Goal: Task Accomplishment & Management: Manage account settings

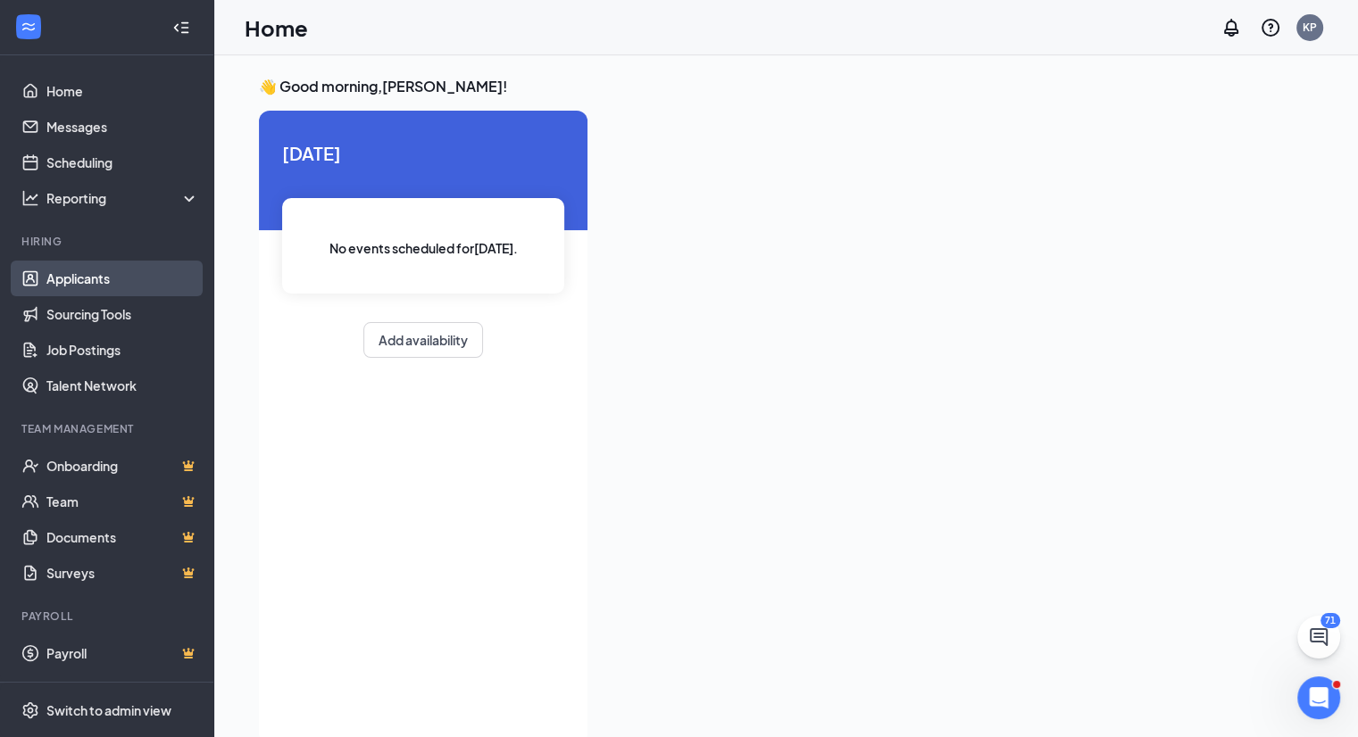
click at [100, 280] on link "Applicants" at bounding box center [122, 279] width 153 height 36
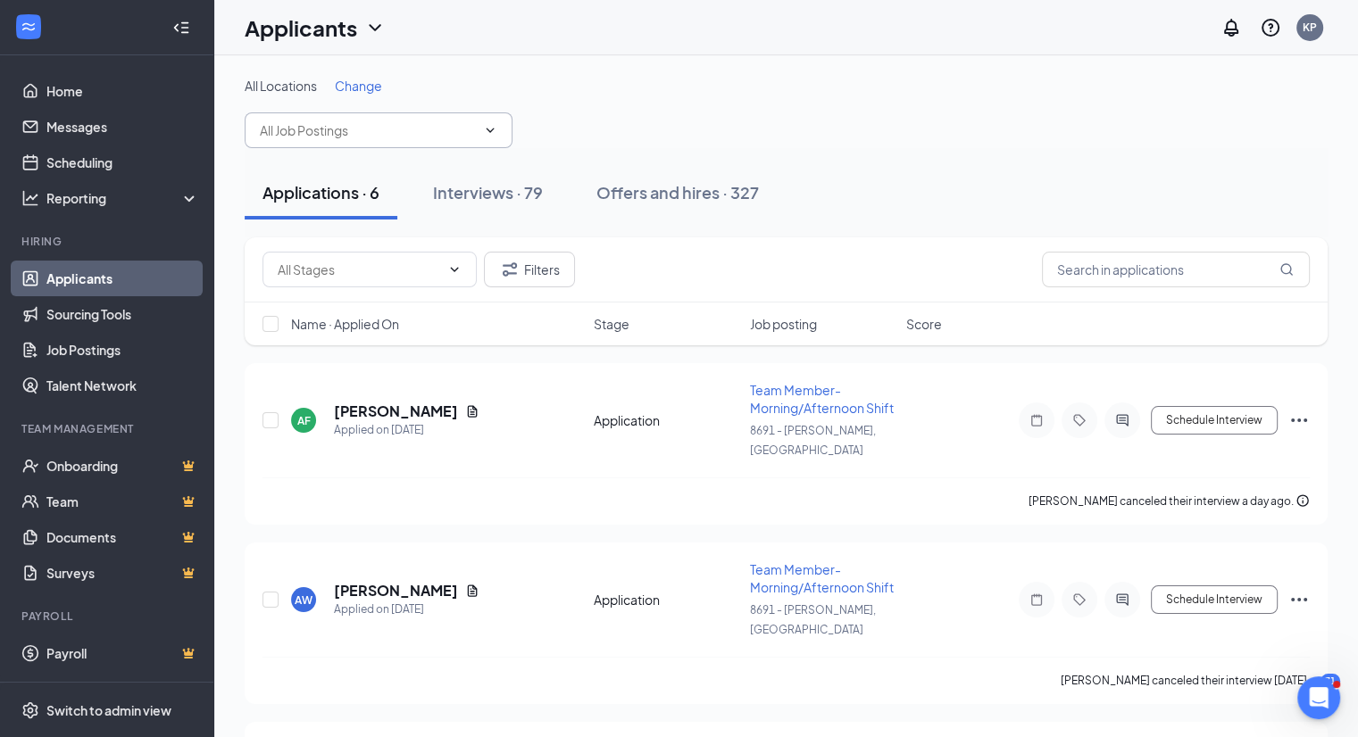
click at [491, 129] on icon "ChevronDown" at bounding box center [490, 130] width 14 height 14
click at [493, 132] on icon "ChevronDown" at bounding box center [490, 130] width 14 height 14
click at [438, 128] on input "text" at bounding box center [368, 131] width 216 height 20
click at [693, 111] on div "All Locations Change Assistant Manager (12193 - [GEOGRAPHIC_DATA], [GEOGRAPHIC_…" at bounding box center [786, 112] width 1083 height 71
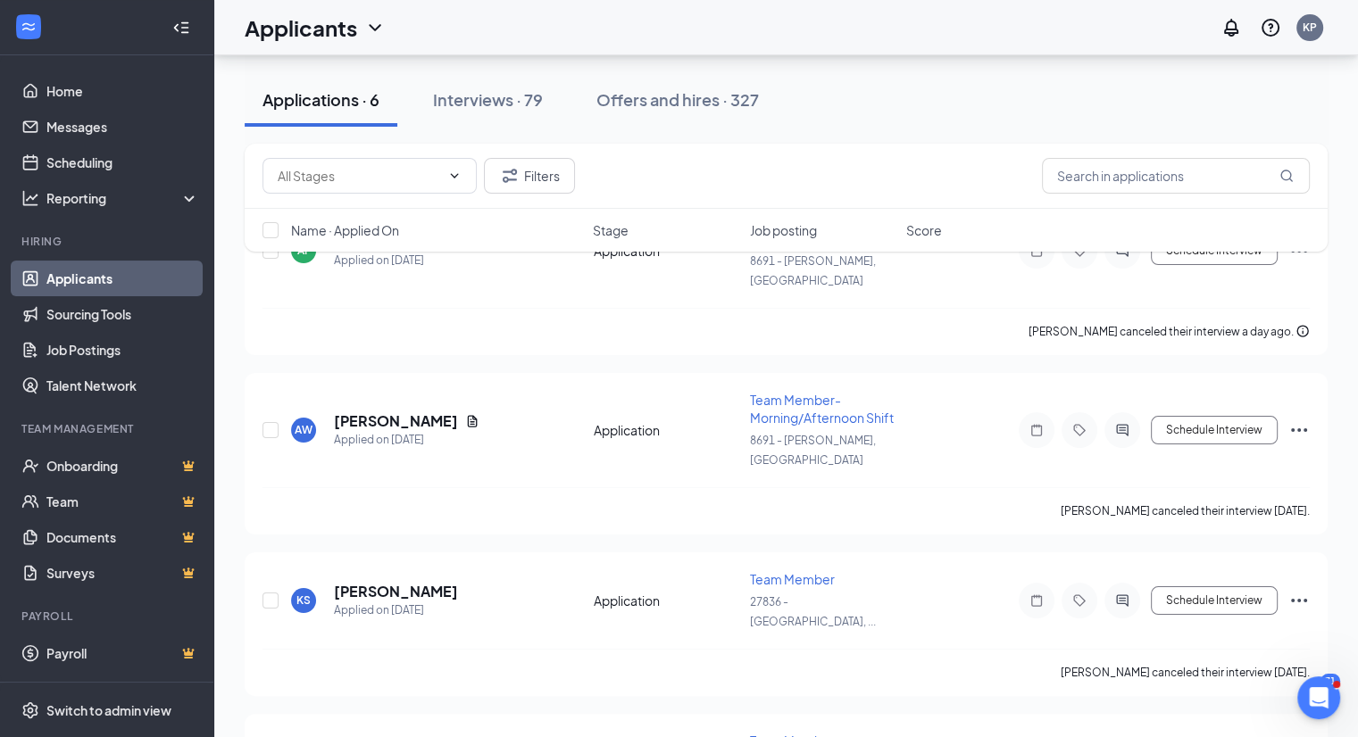
scroll to position [179, 0]
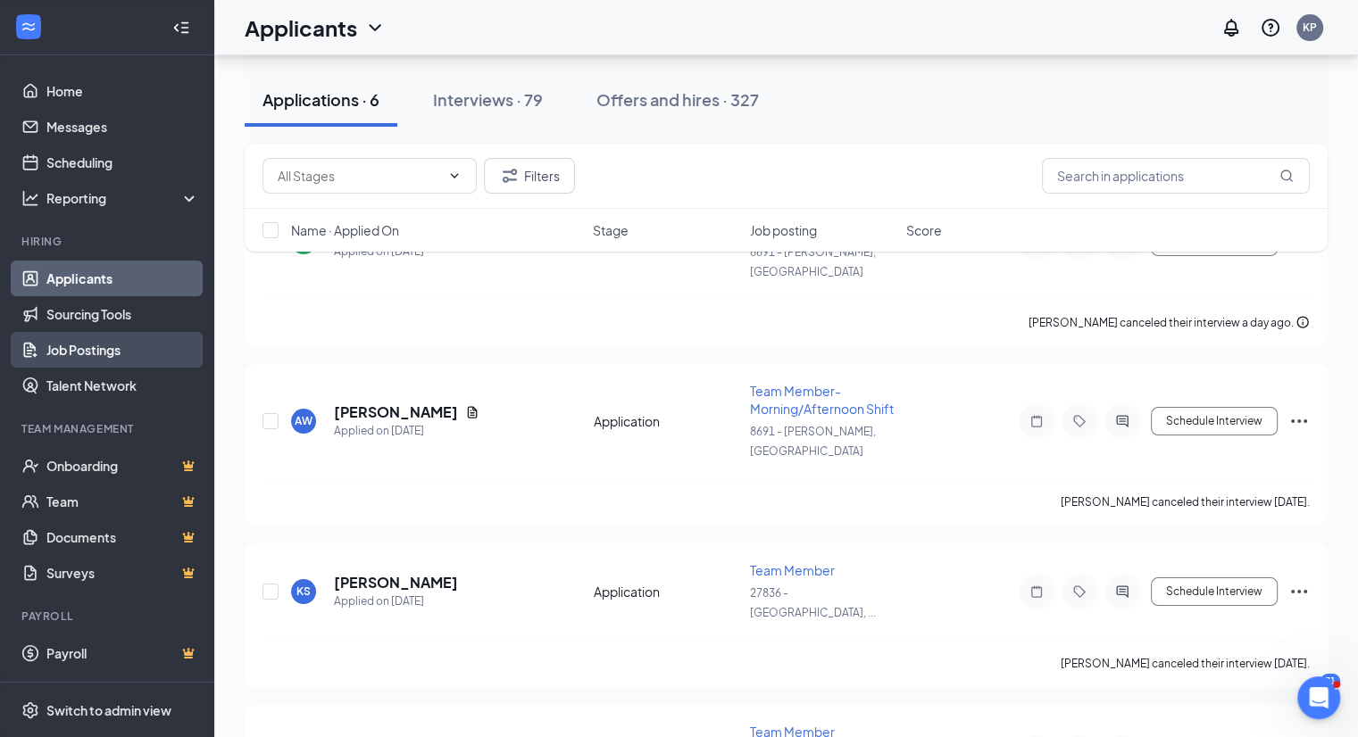
click at [106, 345] on link "Job Postings" at bounding box center [122, 350] width 153 height 36
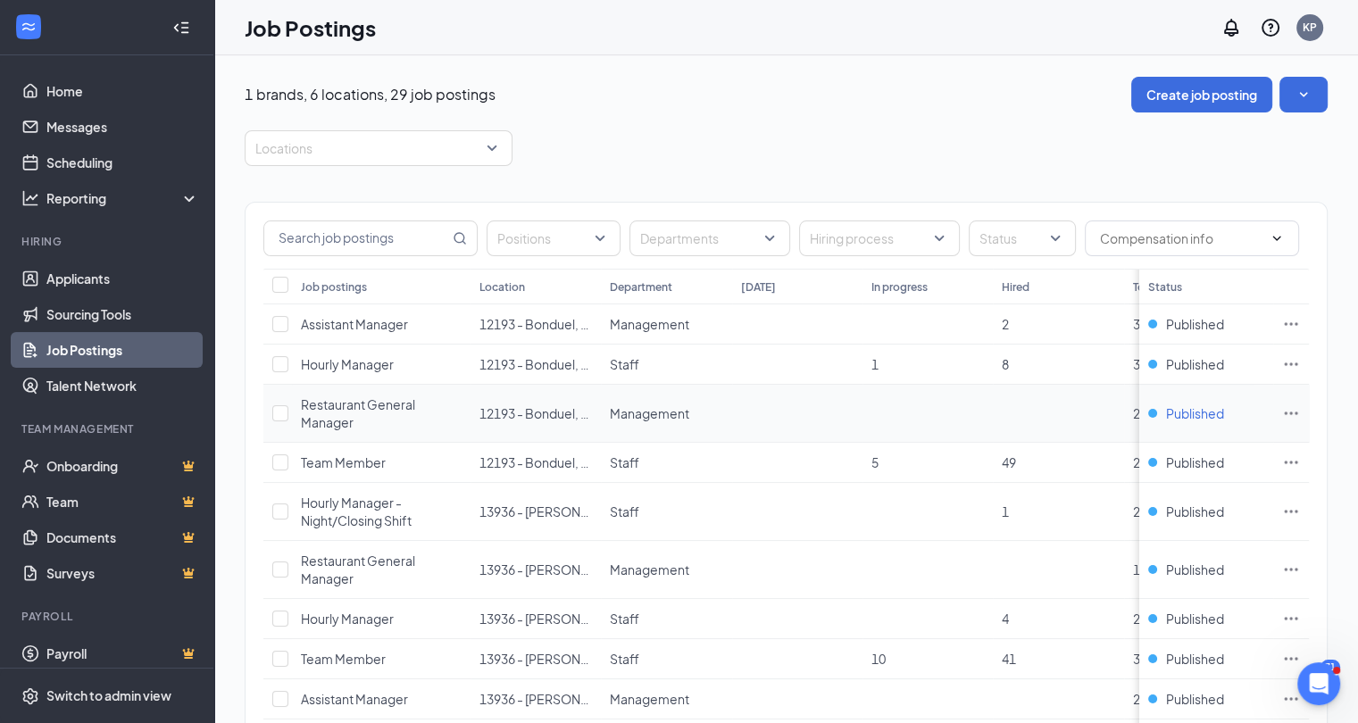
click at [1206, 412] on span "Published" at bounding box center [1195, 413] width 58 height 18
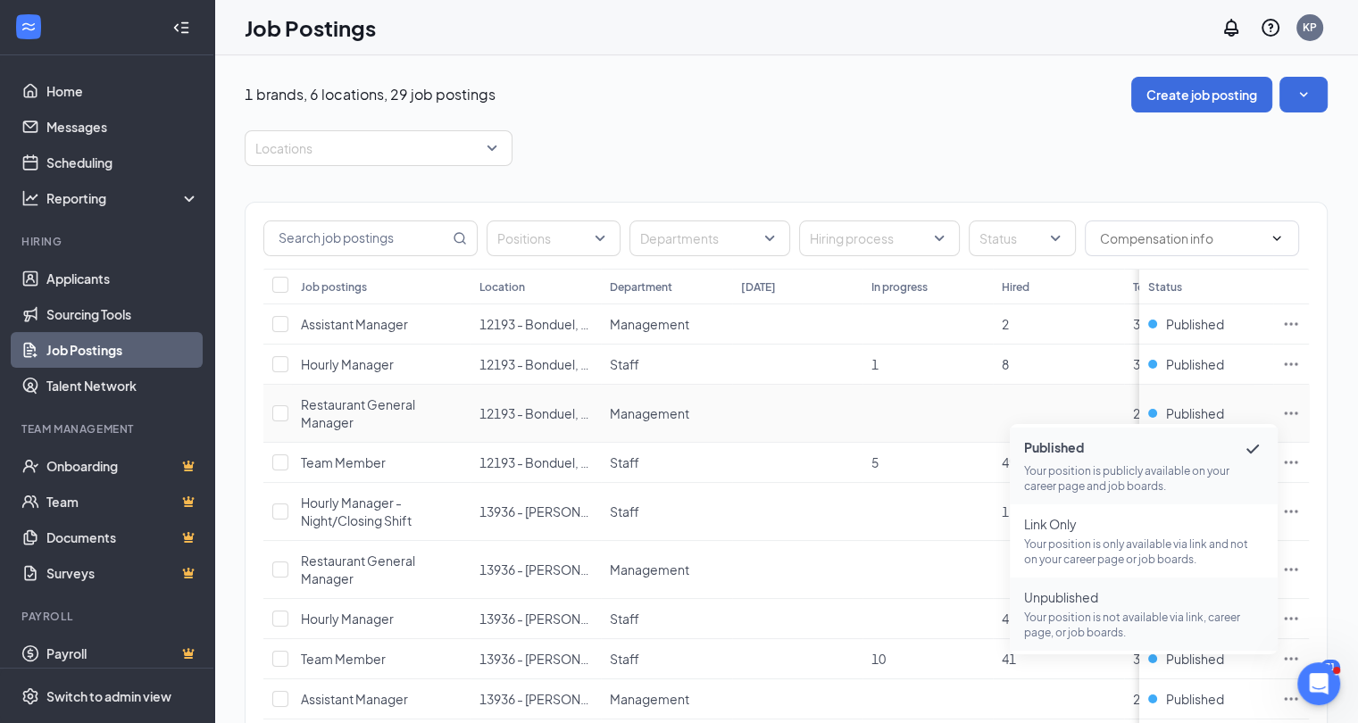
click at [1083, 601] on span "Unpublished" at bounding box center [1143, 597] width 239 height 18
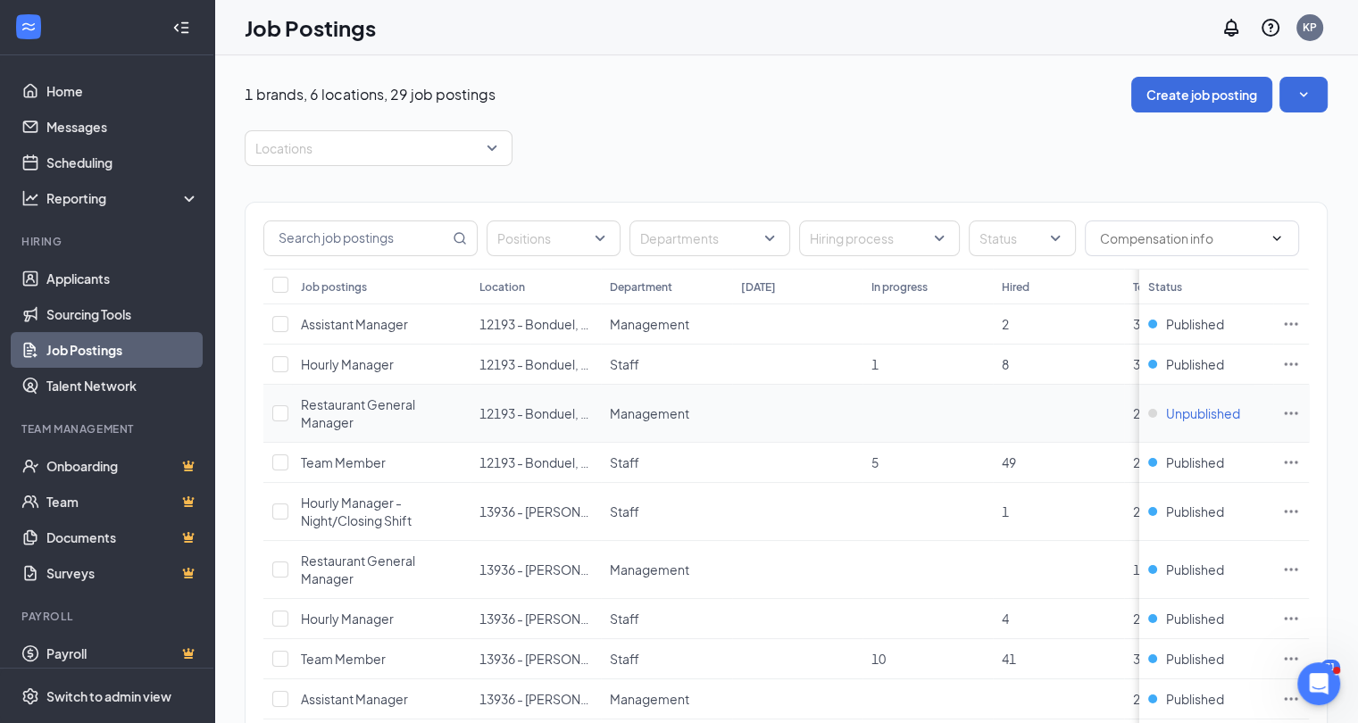
click at [1236, 412] on span "Unpublished" at bounding box center [1203, 413] width 74 height 18
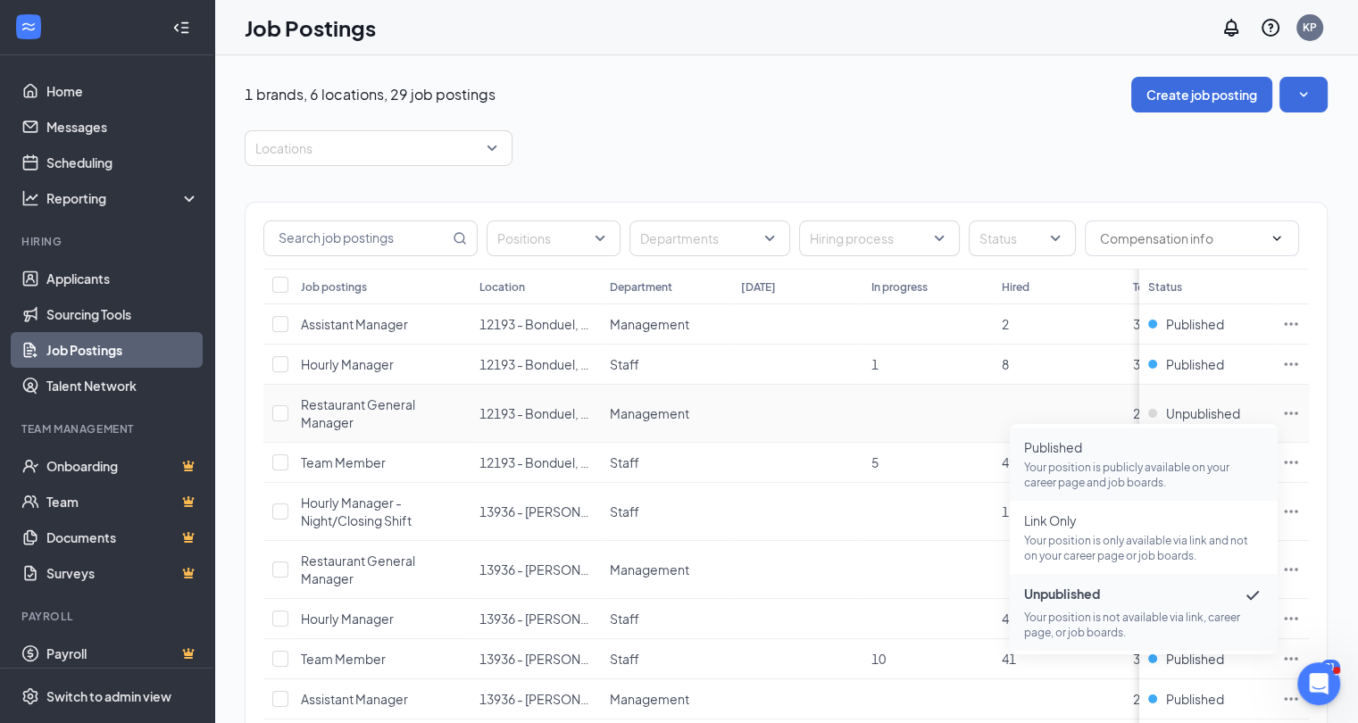
click at [1148, 476] on p "Your position is publicly available on your career page and job boards." at bounding box center [1143, 475] width 239 height 30
